Goal: Information Seeking & Learning: Learn about a topic

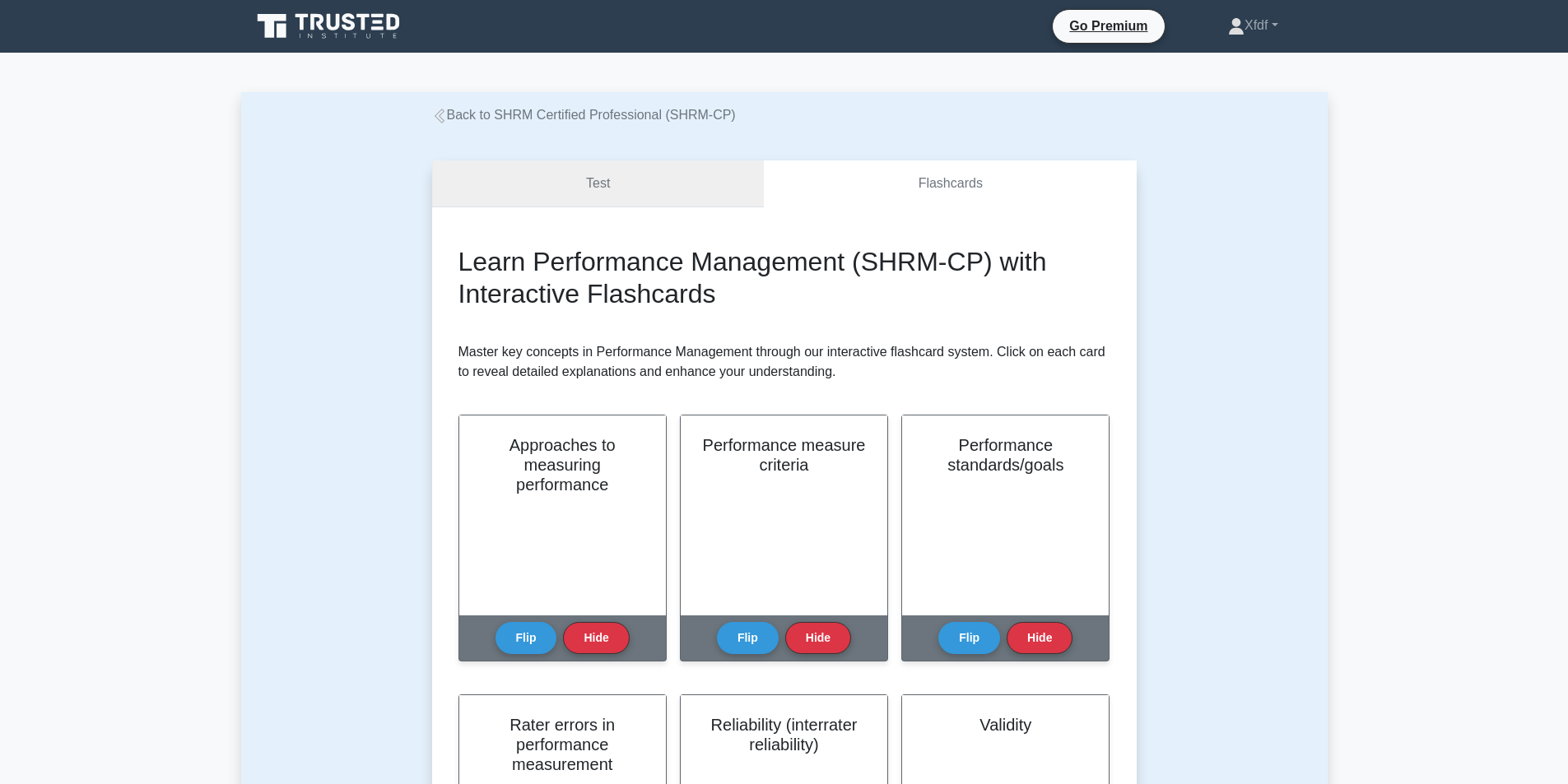
click at [625, 203] on link "Test" at bounding box center [598, 184] width 332 height 47
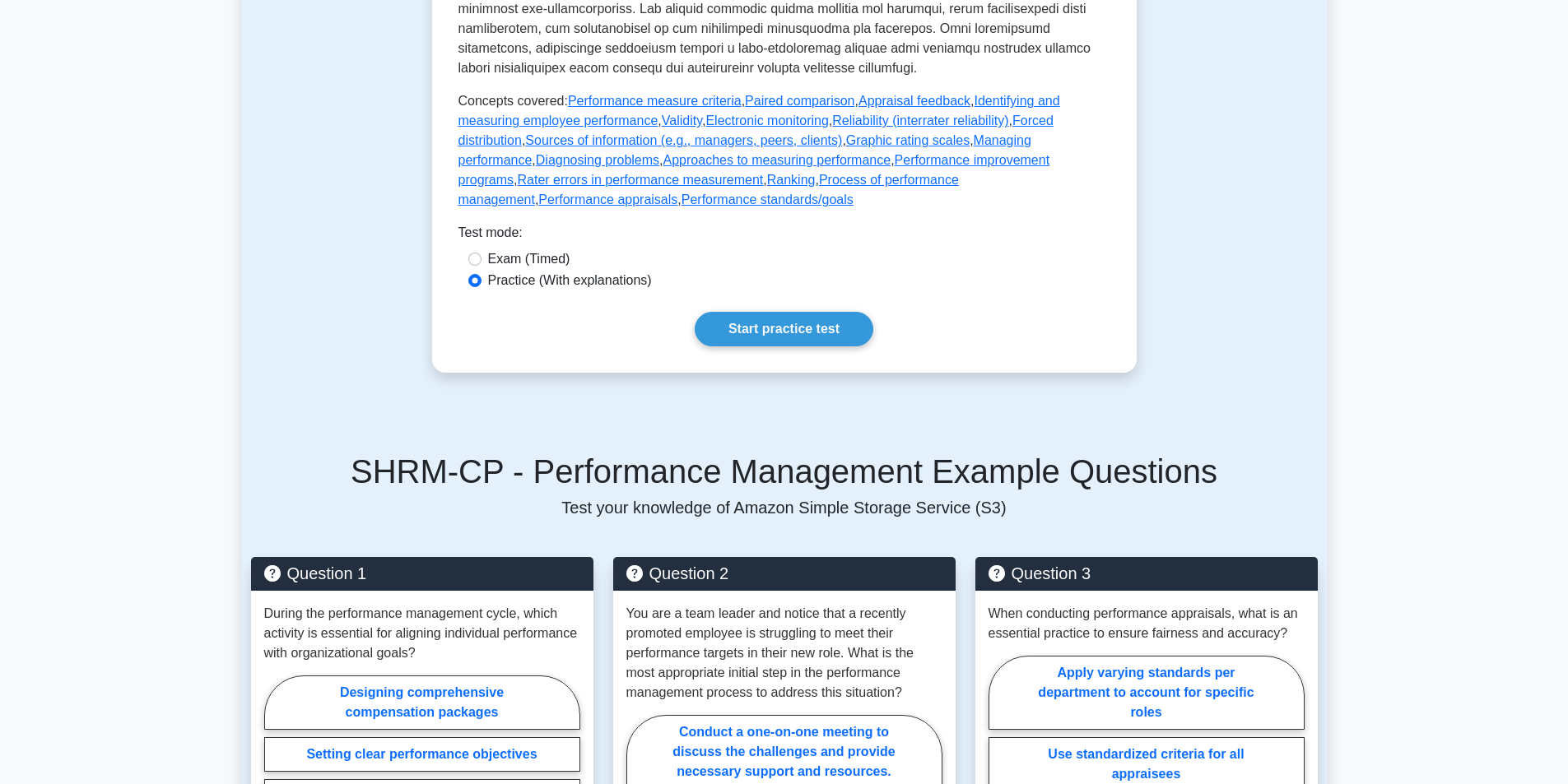
scroll to position [905, 0]
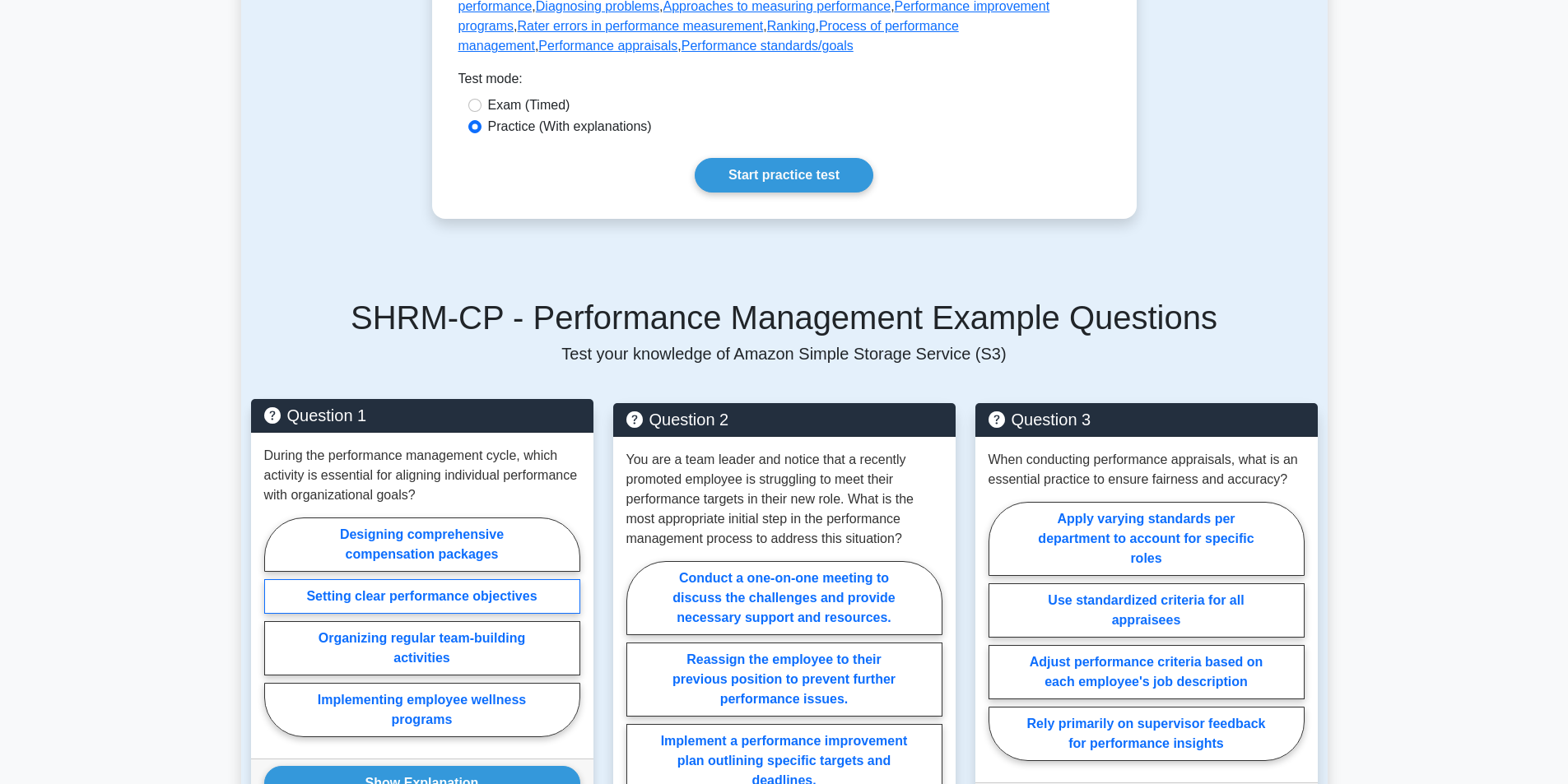
click at [496, 614] on label "Setting clear performance objectives" at bounding box center [422, 596] width 316 height 35
click at [275, 626] on input "Setting clear performance objectives" at bounding box center [269, 631] width 11 height 11
radio input "true"
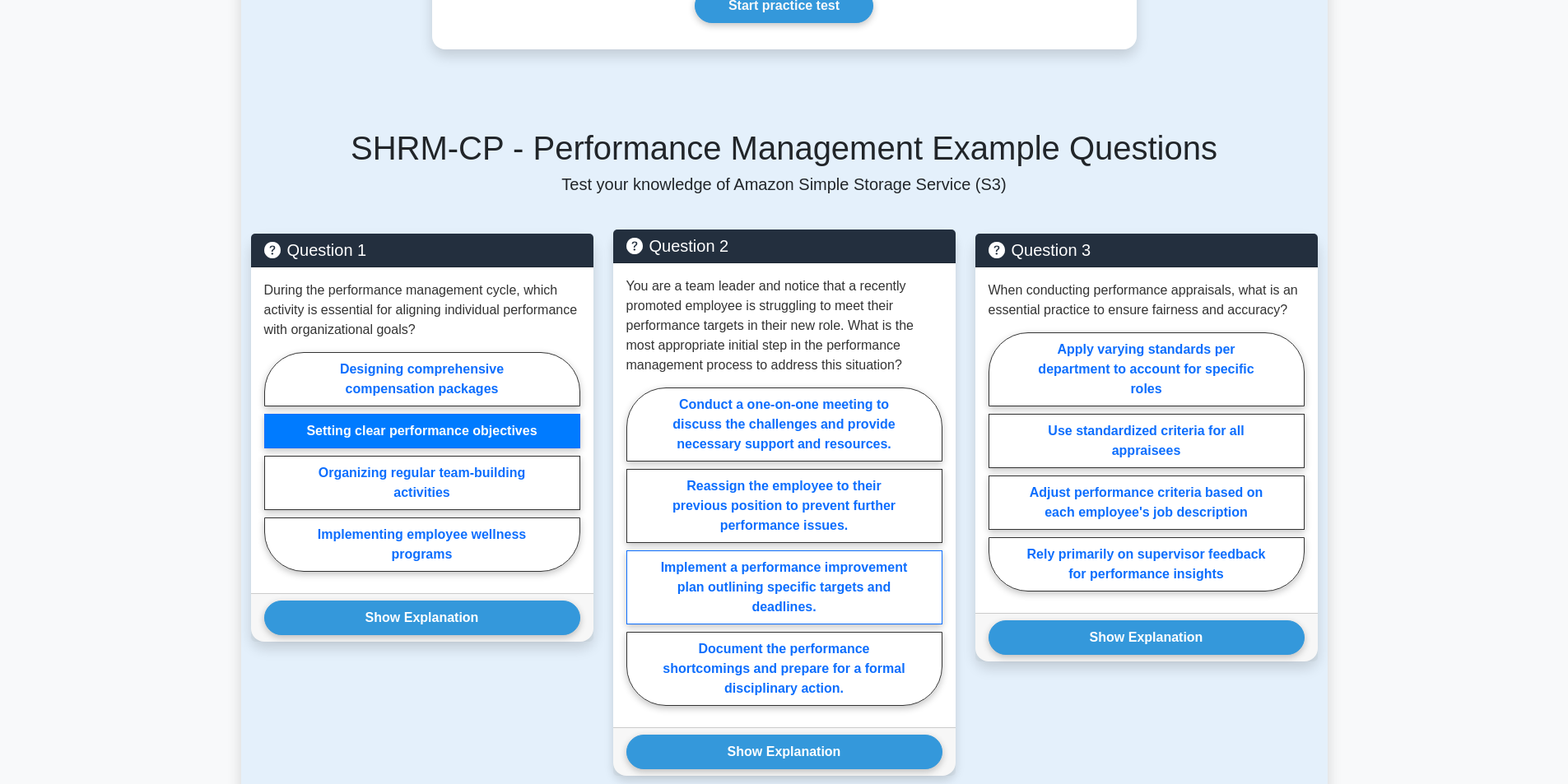
scroll to position [1069, 0]
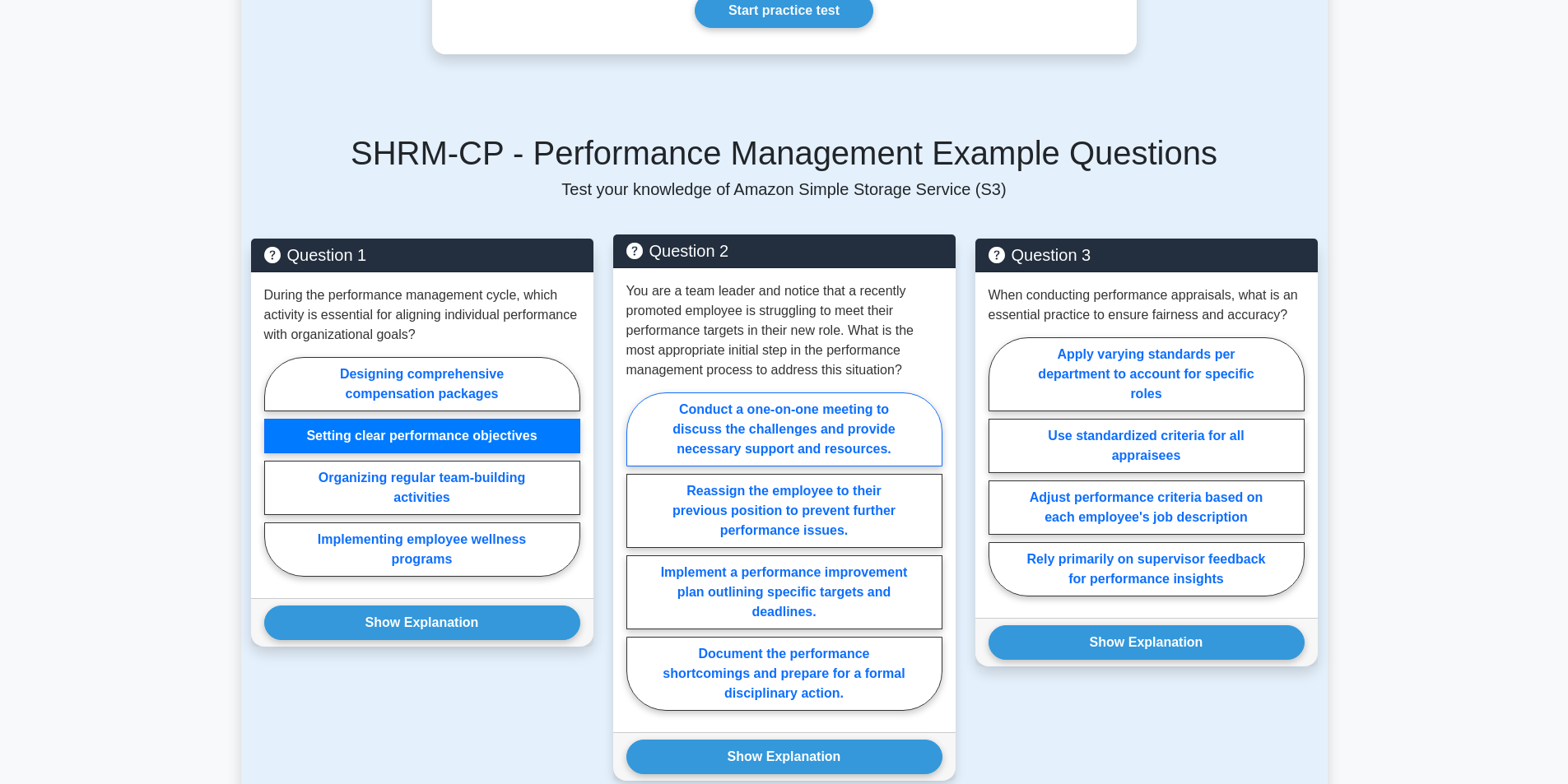
click at [894, 466] on label "Conduct a one-on-one meeting to discuss the challenges and provide necessary su…" at bounding box center [784, 429] width 316 height 74
click at [637, 551] on input "Conduct a one-on-one meeting to discuss the challenges and provide necessary su…" at bounding box center [631, 556] width 11 height 11
radio input "true"
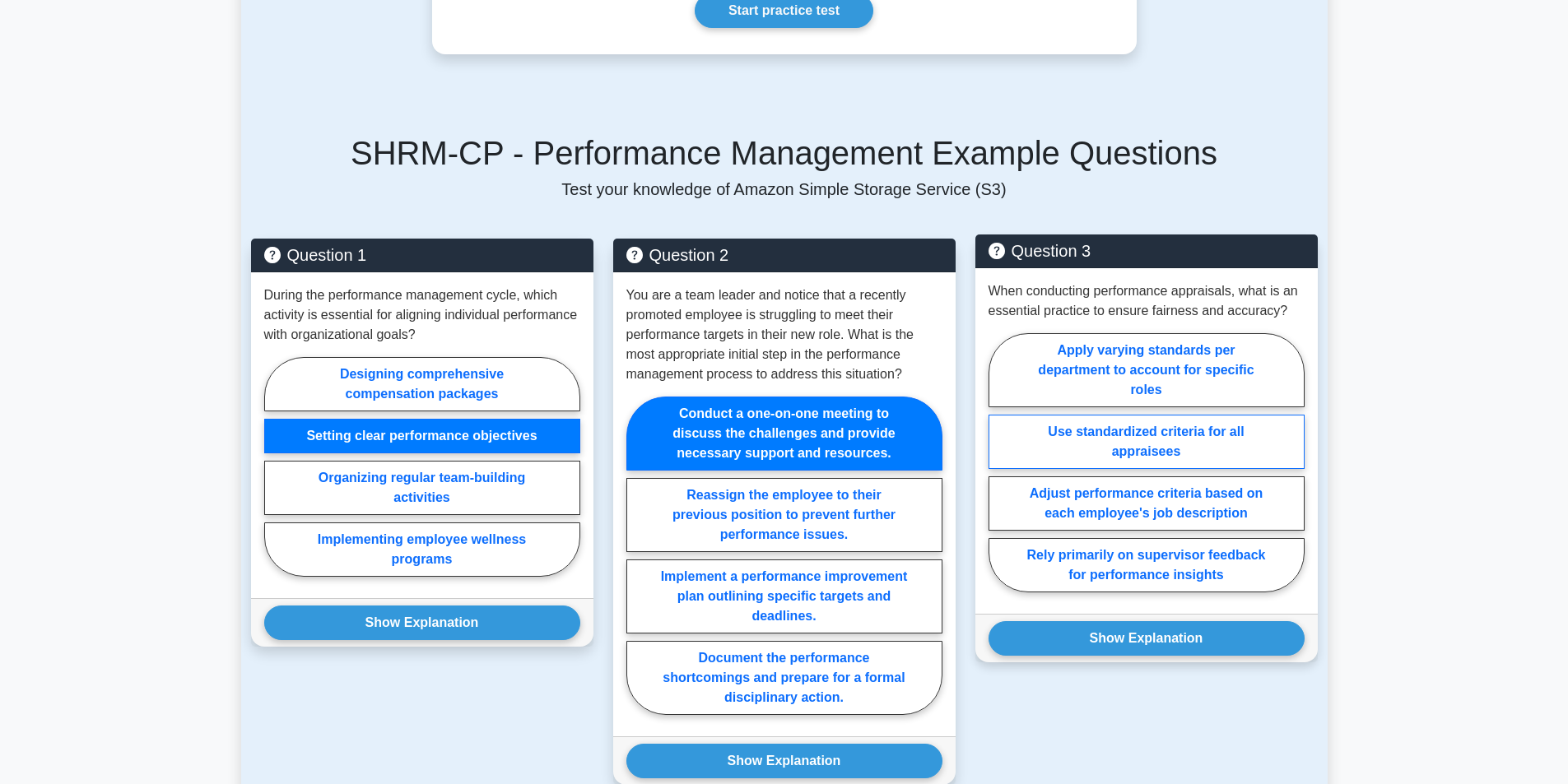
click at [1241, 466] on label "Use standardized criteria for all appraisees" at bounding box center [1146, 442] width 316 height 54
click at [999, 466] on input "Use standardized criteria for all appraisees" at bounding box center [994, 467] width 11 height 11
radio input "true"
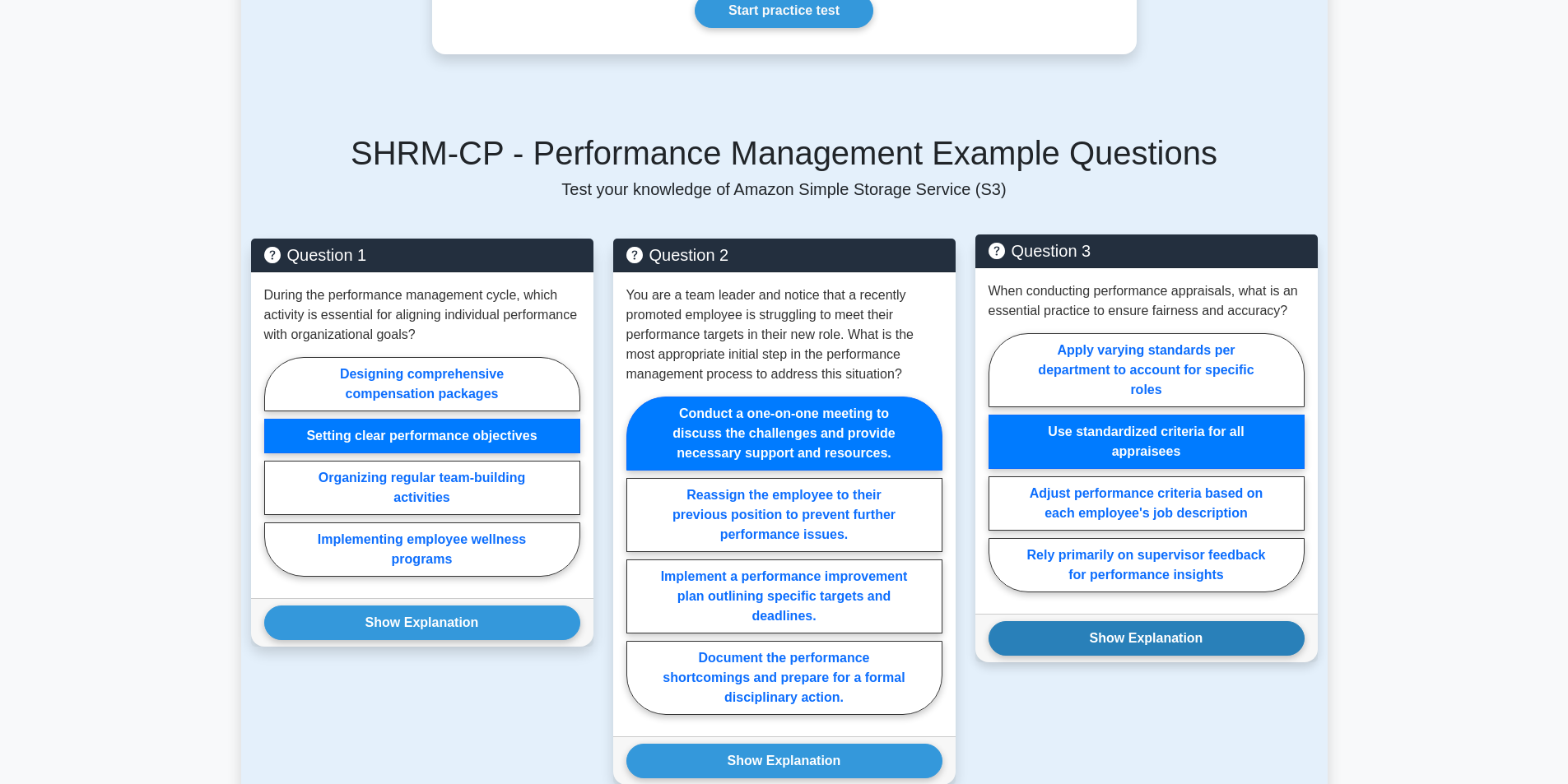
click at [1081, 656] on button "Show Explanation" at bounding box center [1146, 638] width 316 height 35
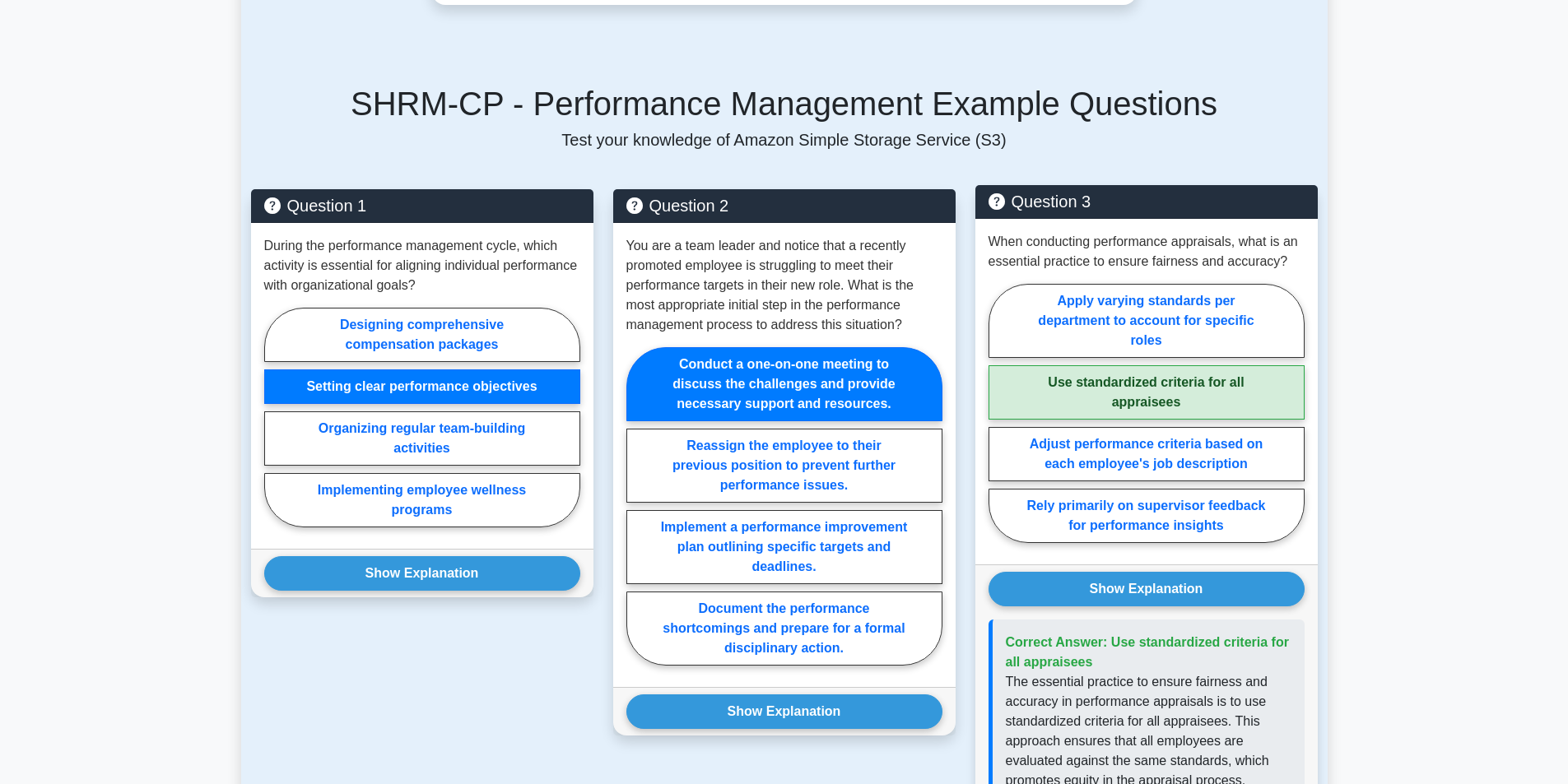
scroll to position [1316, 0]
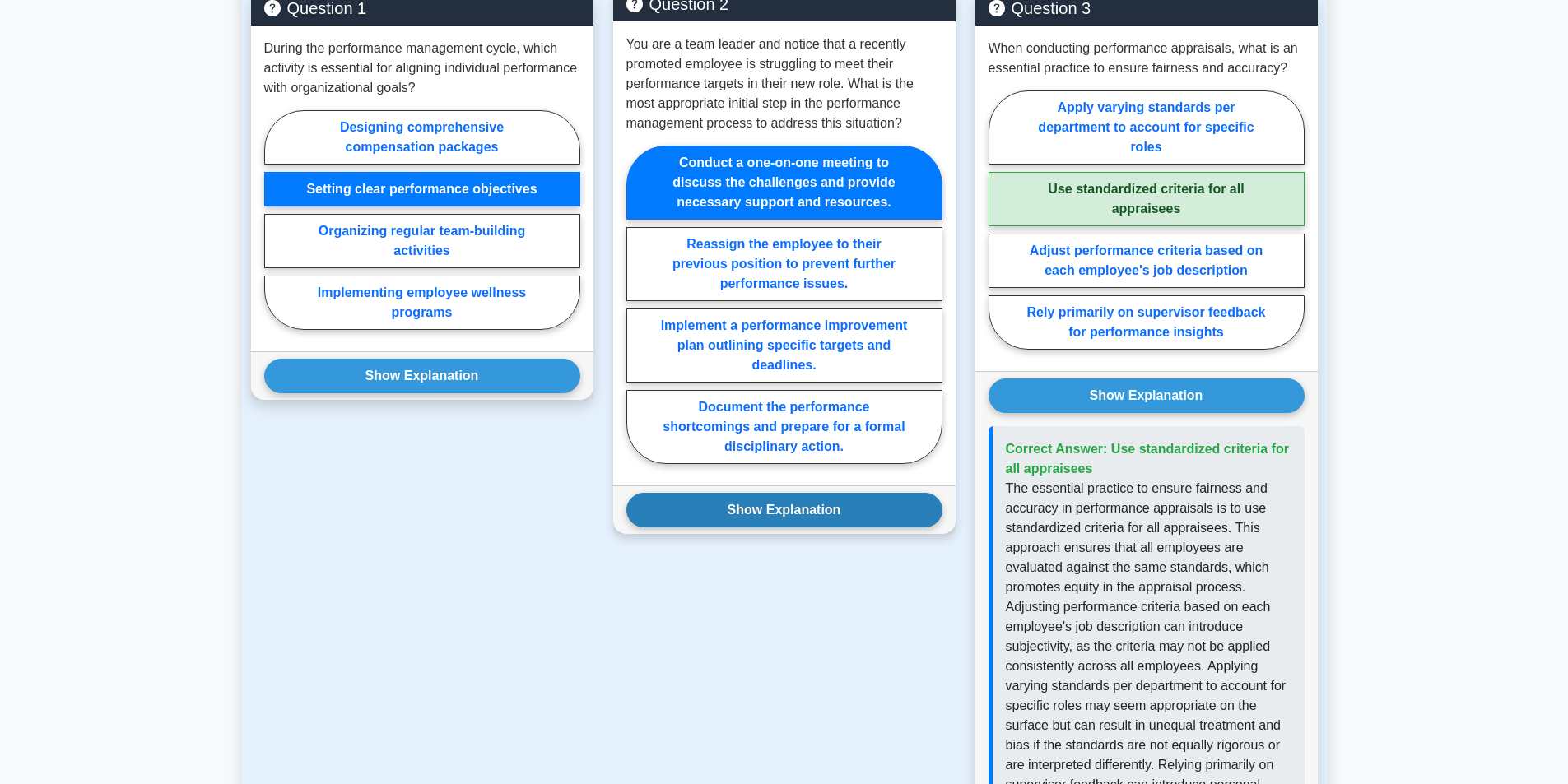
click at [894, 523] on button "Show Explanation" at bounding box center [784, 509] width 316 height 35
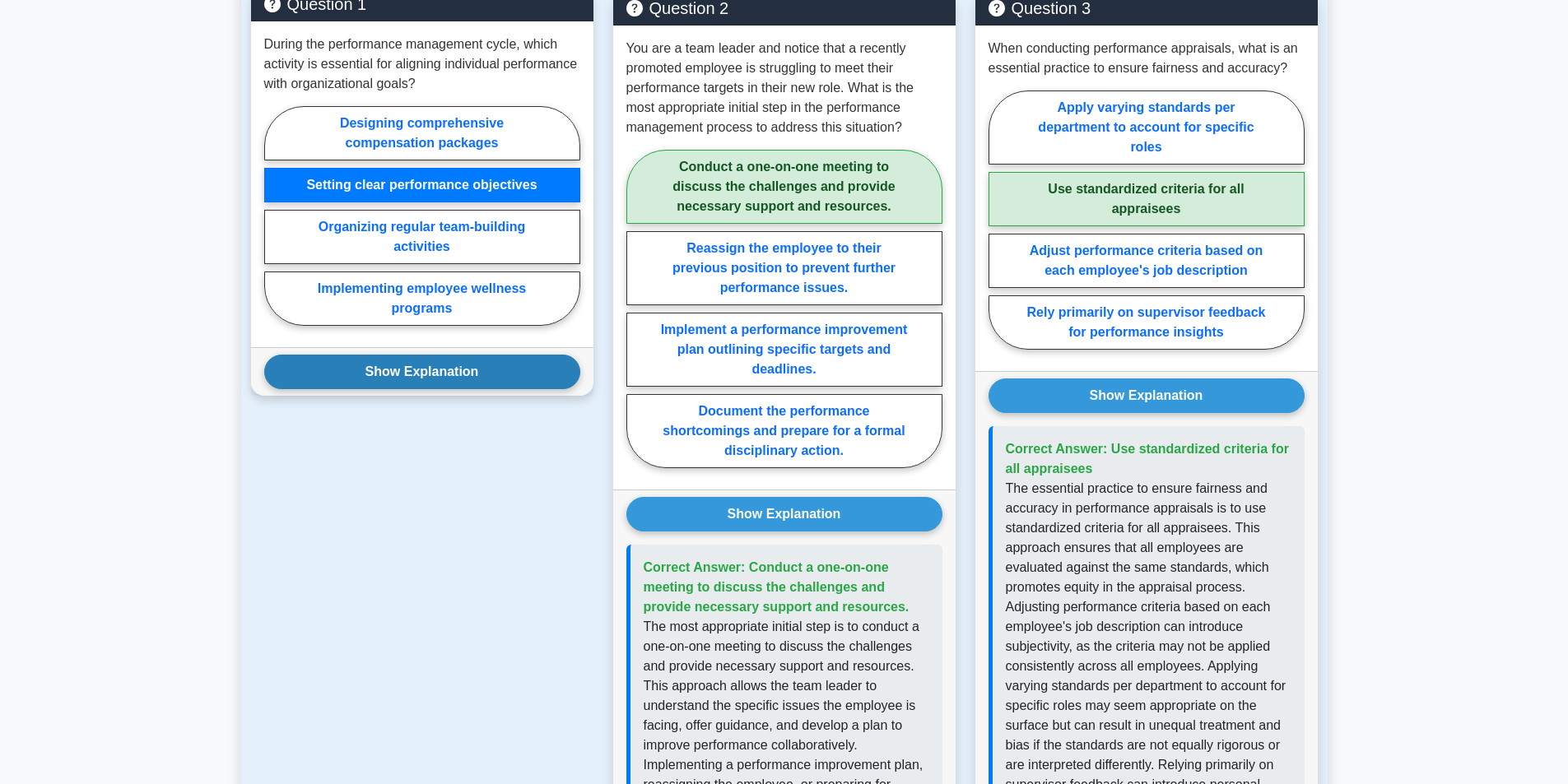
click at [448, 389] on button "Show Explanation" at bounding box center [422, 371] width 316 height 35
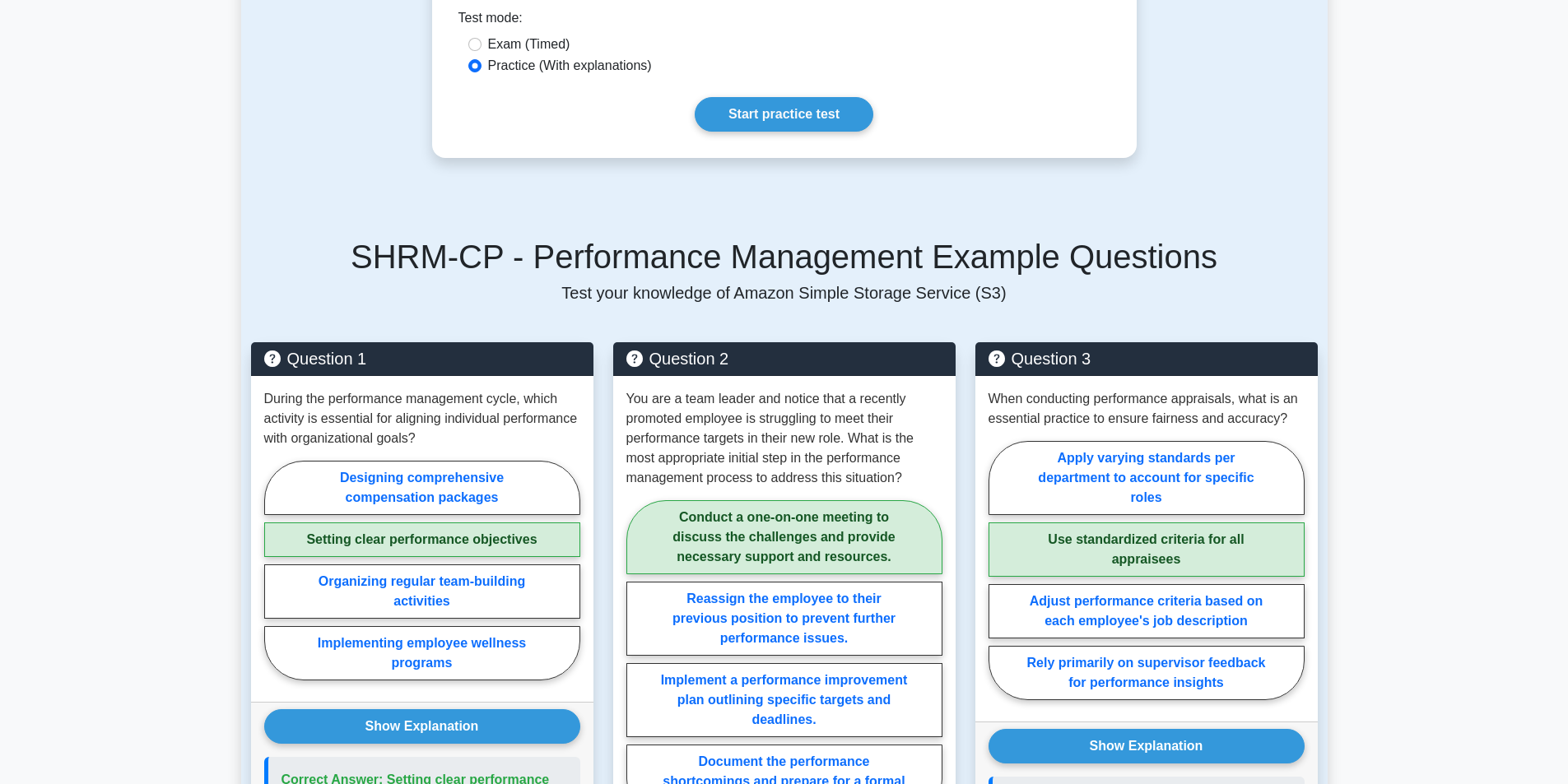
scroll to position [905, 0]
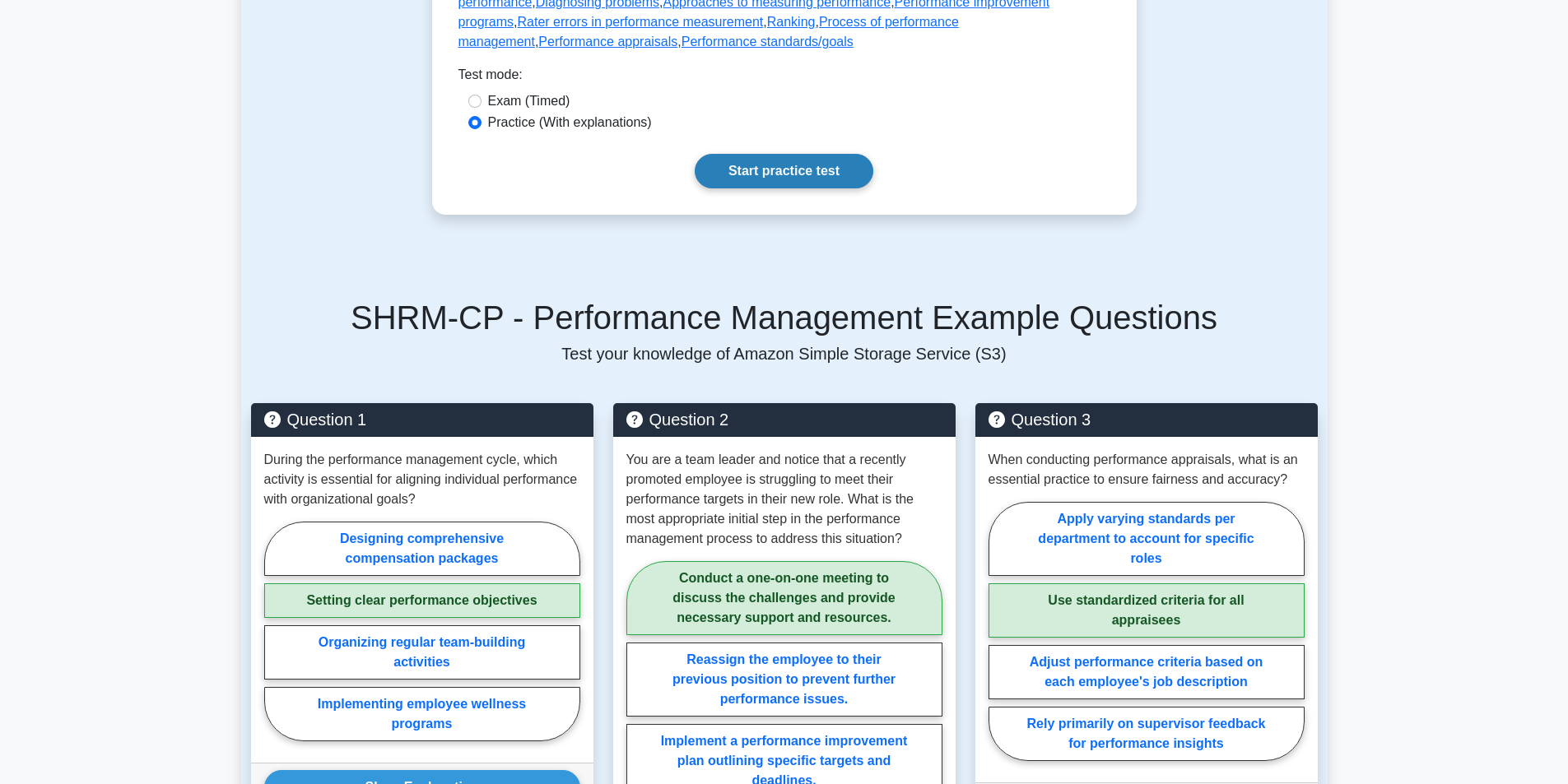
click at [784, 188] on link "Start practice test" at bounding box center [784, 170] width 179 height 35
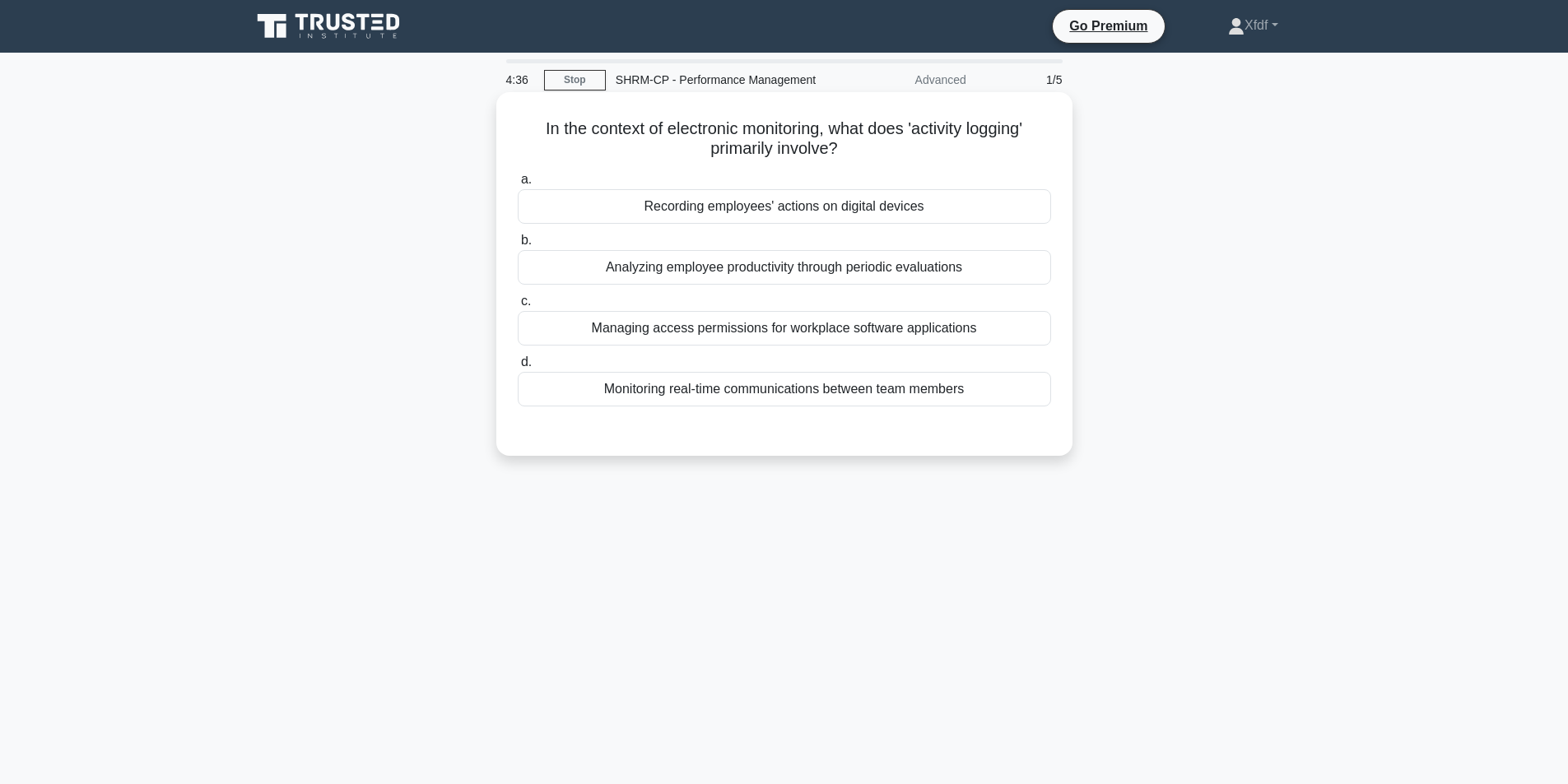
click at [779, 393] on div "Monitoring real-time communications between team members" at bounding box center [784, 389] width 533 height 35
click at [518, 368] on input "d. Monitoring real-time communications between team members" at bounding box center [518, 362] width 0 height 11
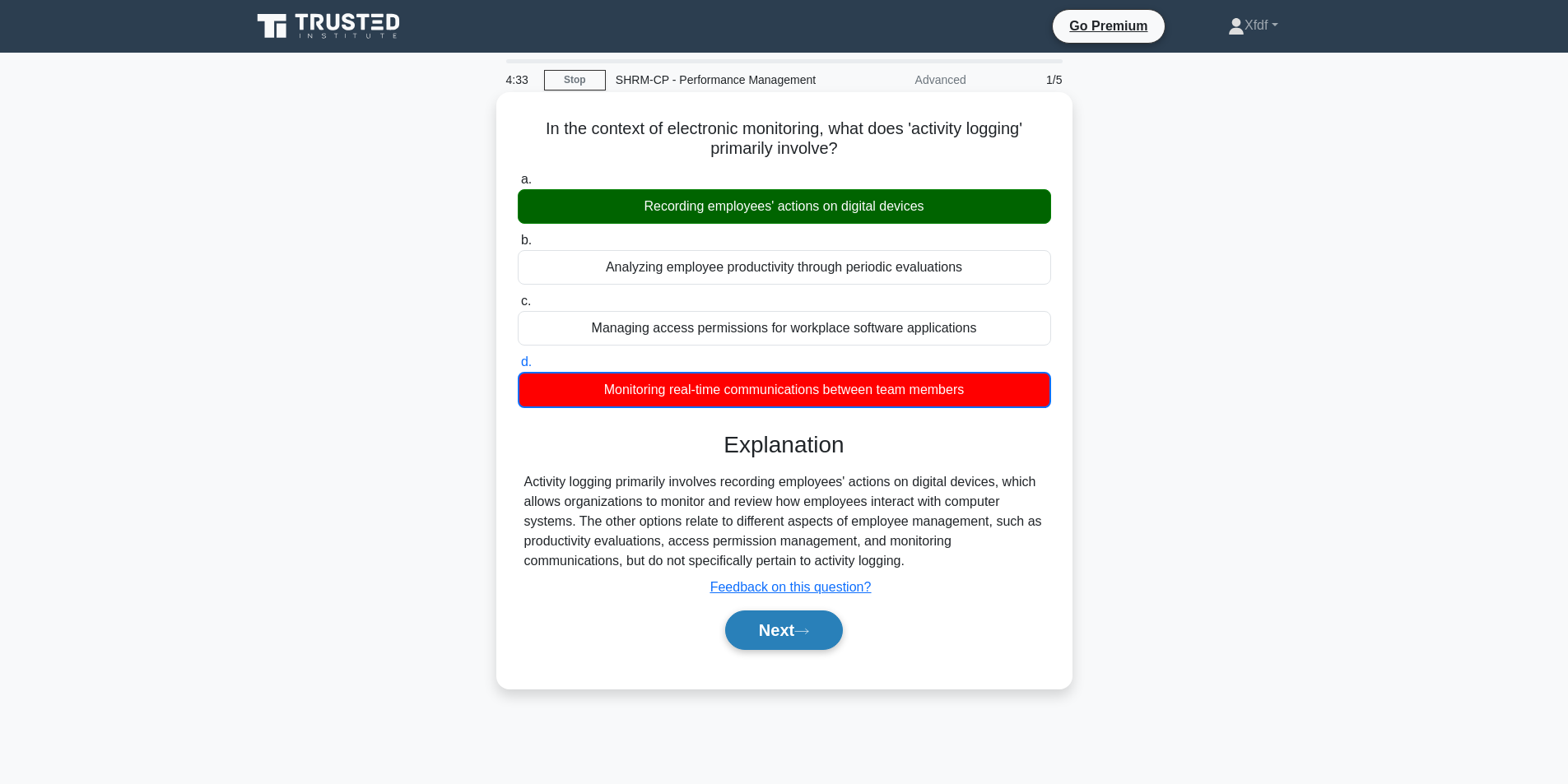
click at [803, 637] on button "Next" at bounding box center [784, 630] width 118 height 40
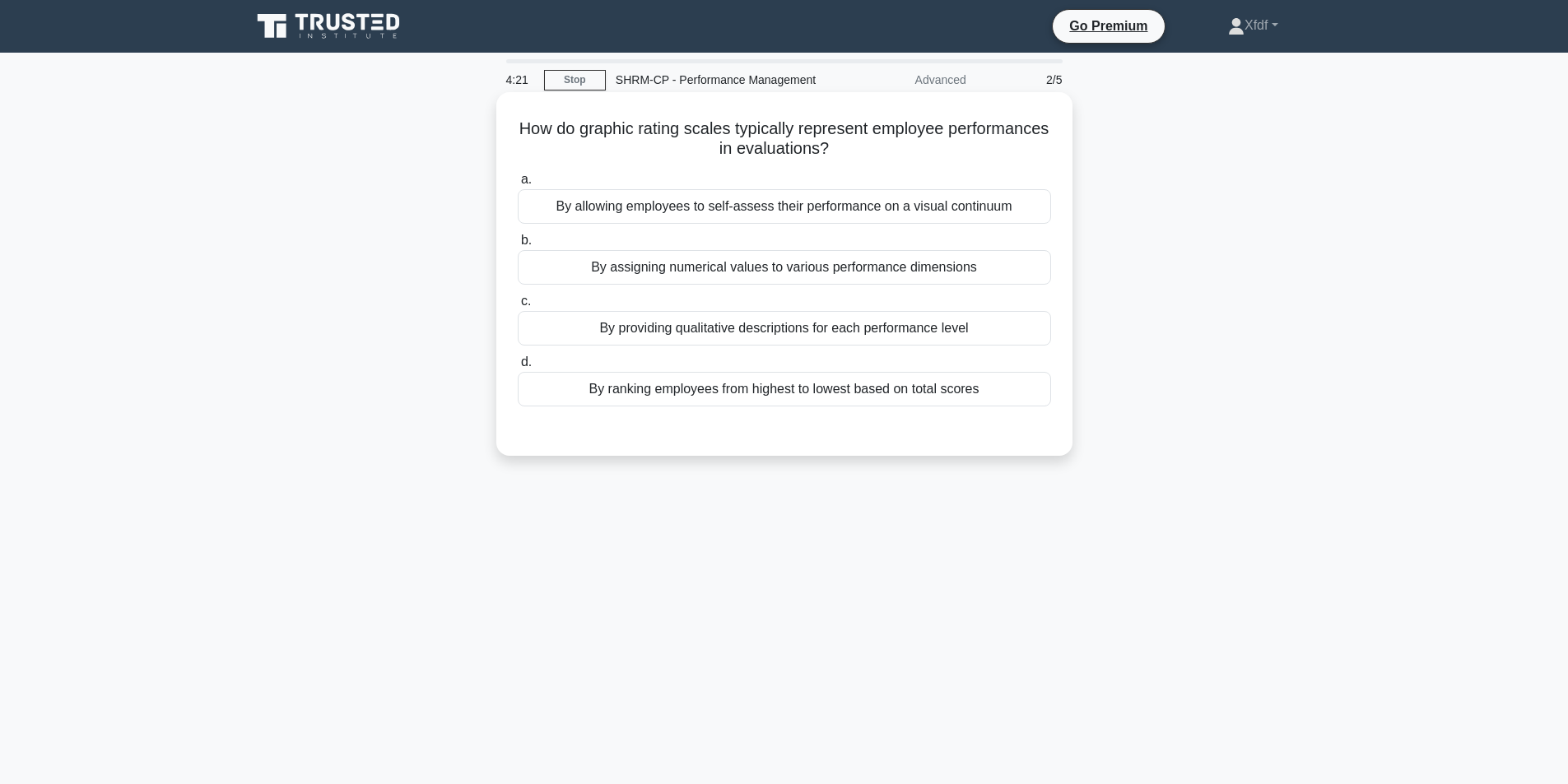
click at [723, 330] on div "By providing qualitative descriptions for each performance level" at bounding box center [784, 328] width 533 height 35
click at [518, 307] on input "c. By providing qualitative descriptions for each performance level" at bounding box center [518, 301] width 0 height 11
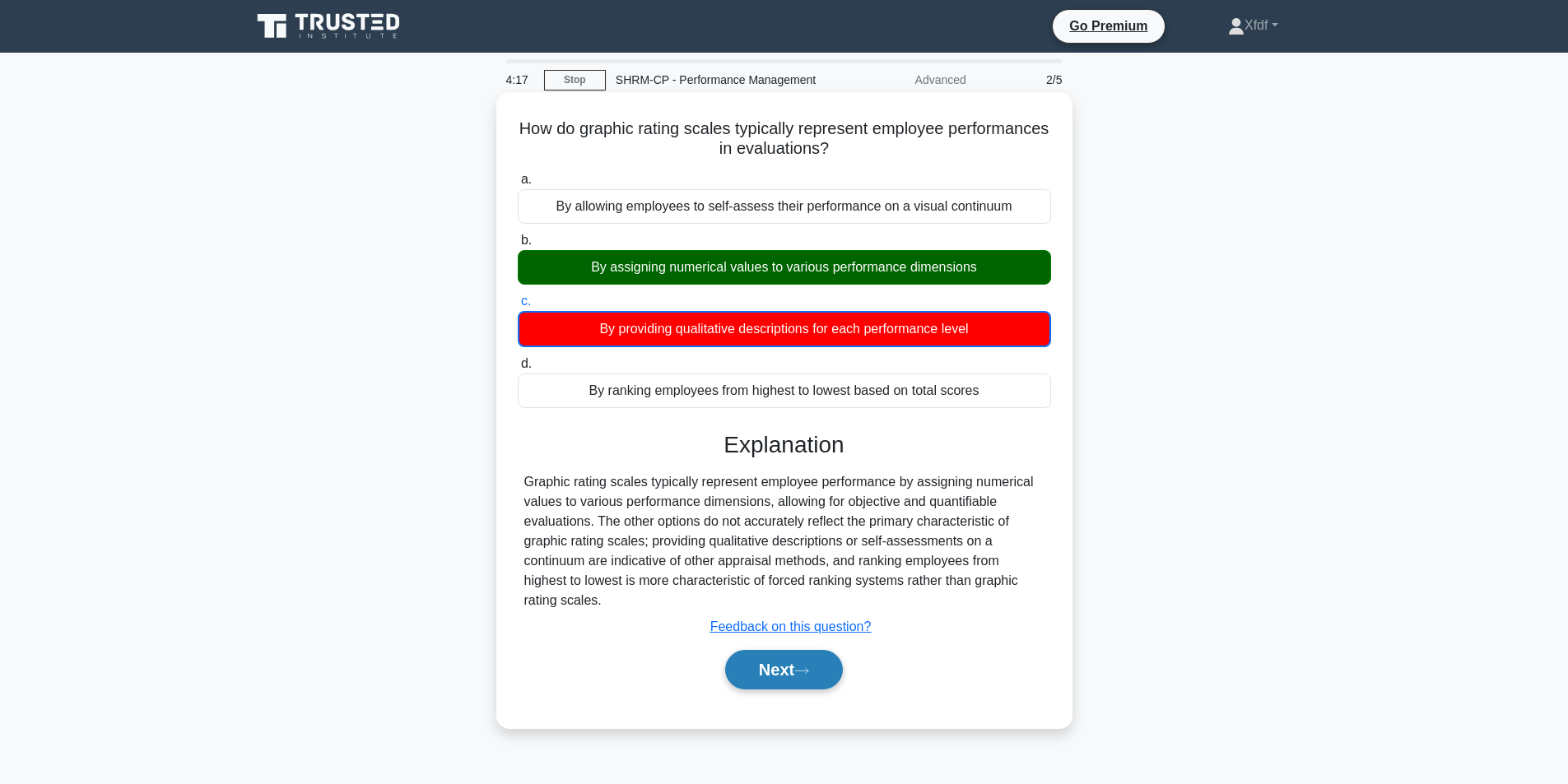
drag, startPoint x: 768, startPoint y: 681, endPoint x: 767, endPoint y: 652, distance: 29.0
click at [768, 681] on button "Next" at bounding box center [784, 669] width 118 height 40
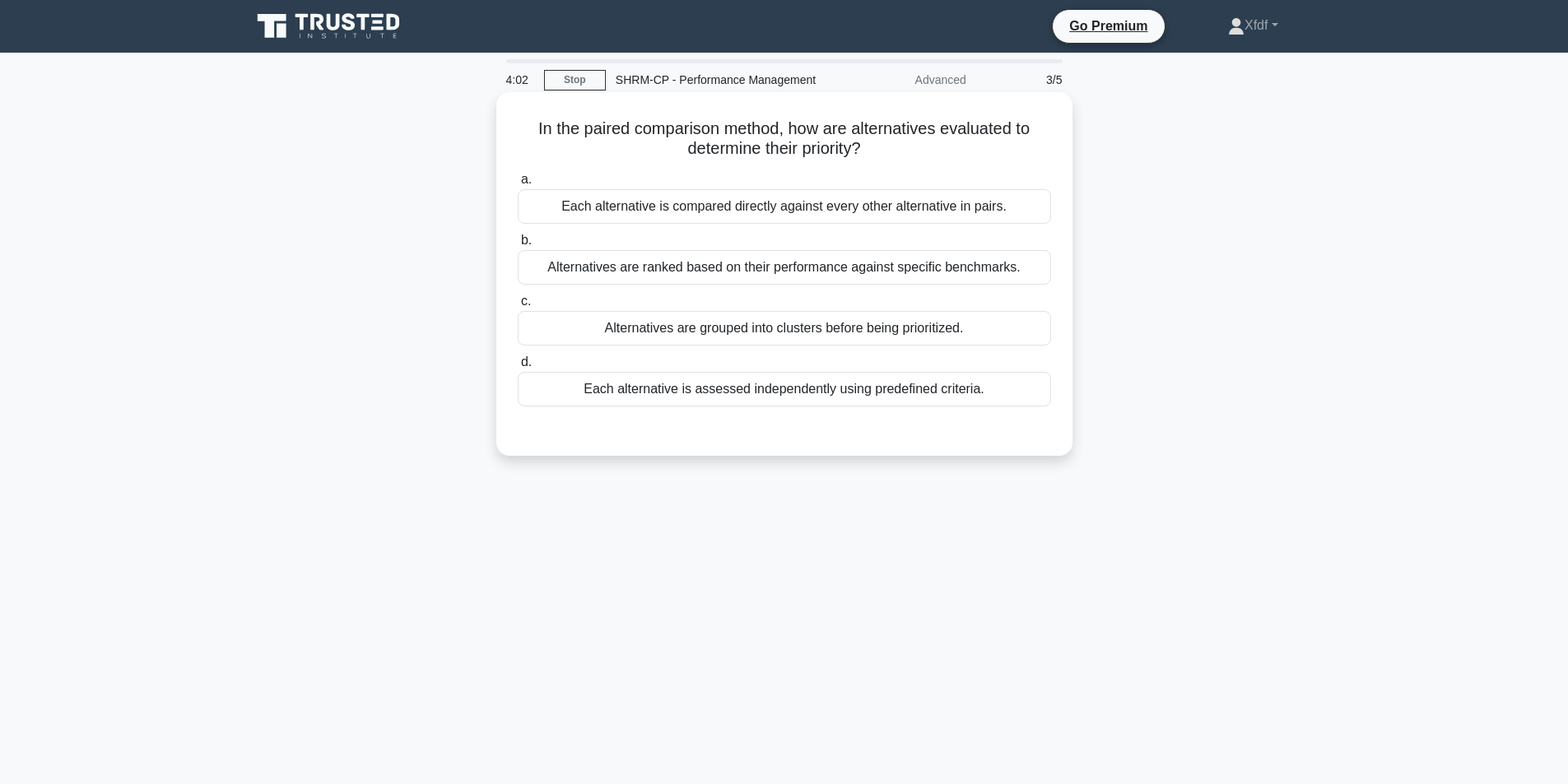
click at [807, 277] on div "Alternatives are ranked based on their performance against specific benchmarks." at bounding box center [784, 267] width 533 height 35
click at [518, 246] on input "b. Alternatives are ranked based on their performance against specific benchmar…" at bounding box center [518, 240] width 0 height 11
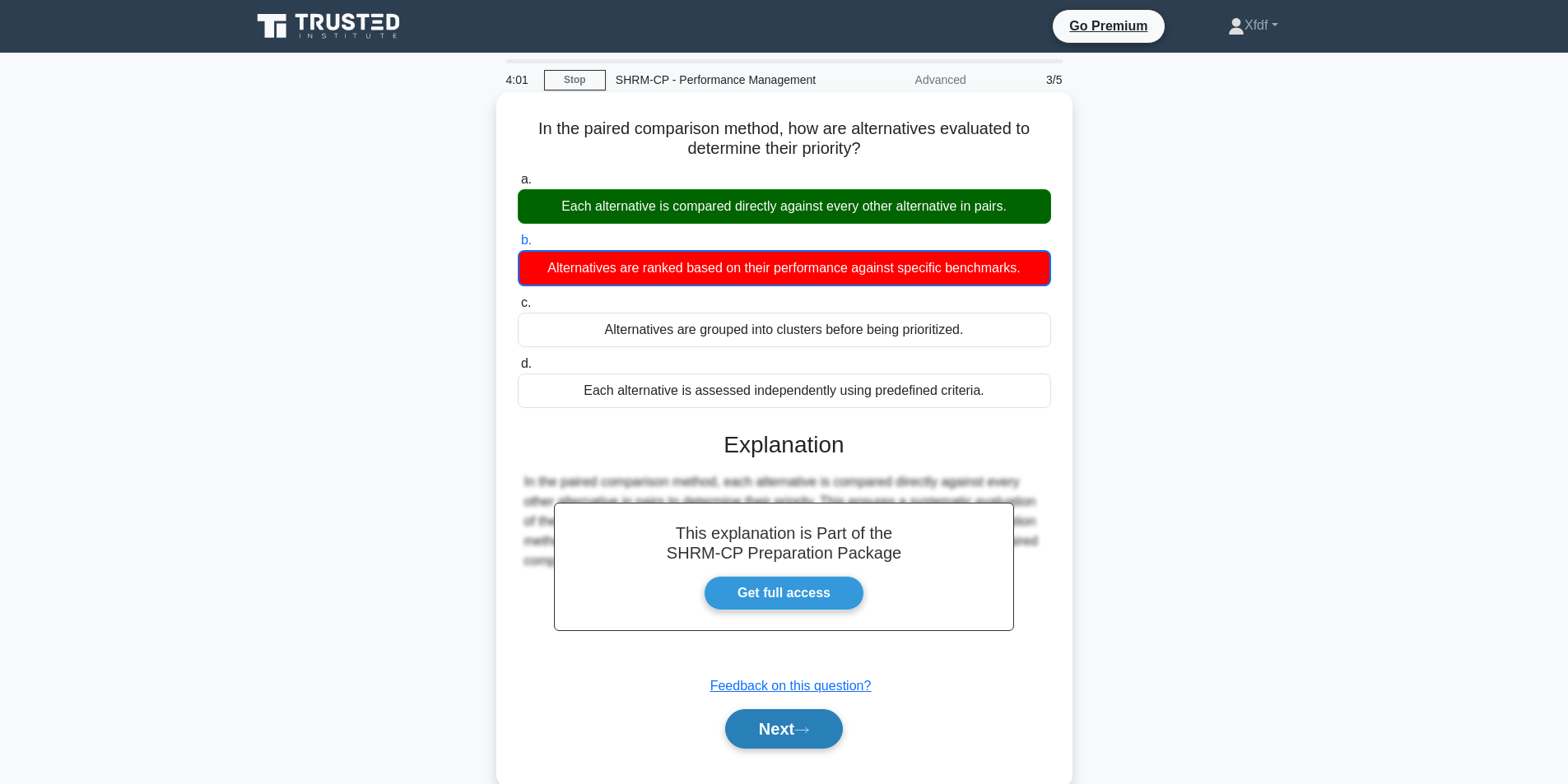
click at [799, 727] on button "Next" at bounding box center [784, 728] width 118 height 40
